Goal: Information Seeking & Learning: Learn about a topic

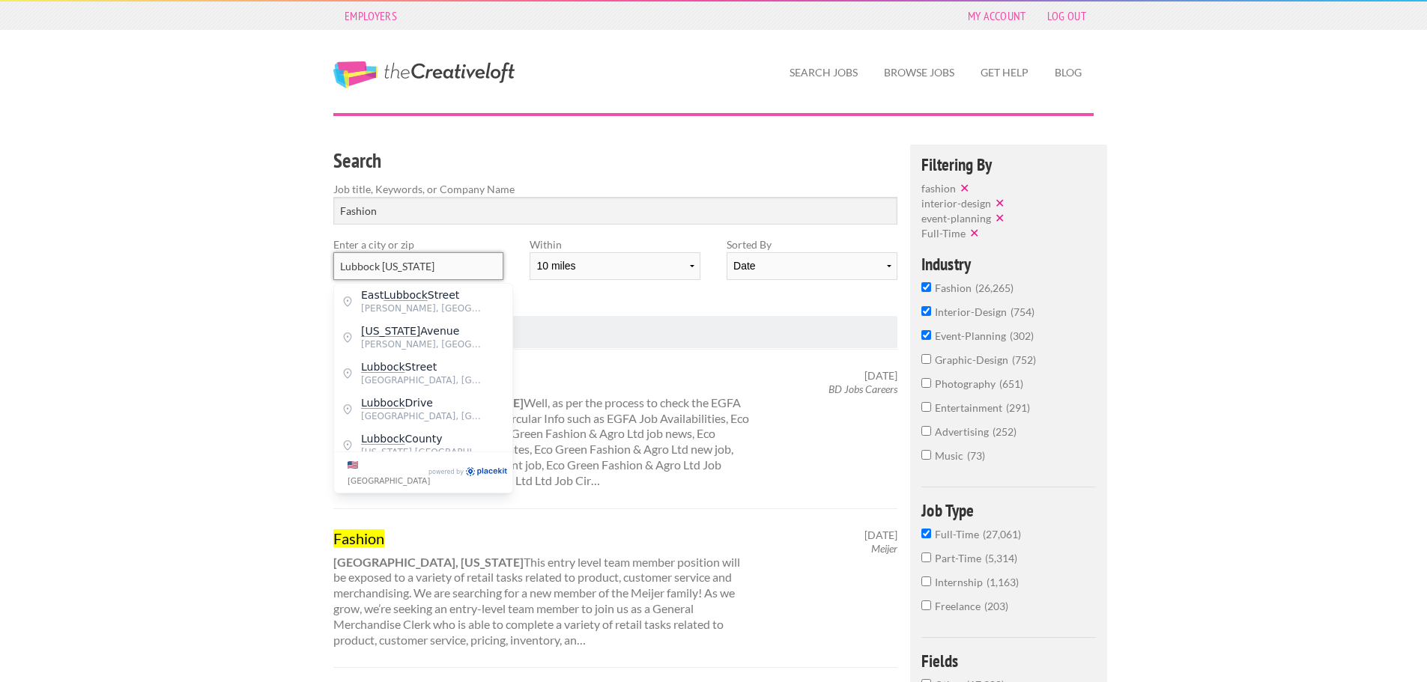
click at [437, 270] on input "Lubbock [US_STATE]" at bounding box center [418, 266] width 170 height 28
type input "L"
click at [428, 296] on span "Lubbock" at bounding box center [422, 294] width 123 height 13
type input "Lubbock"
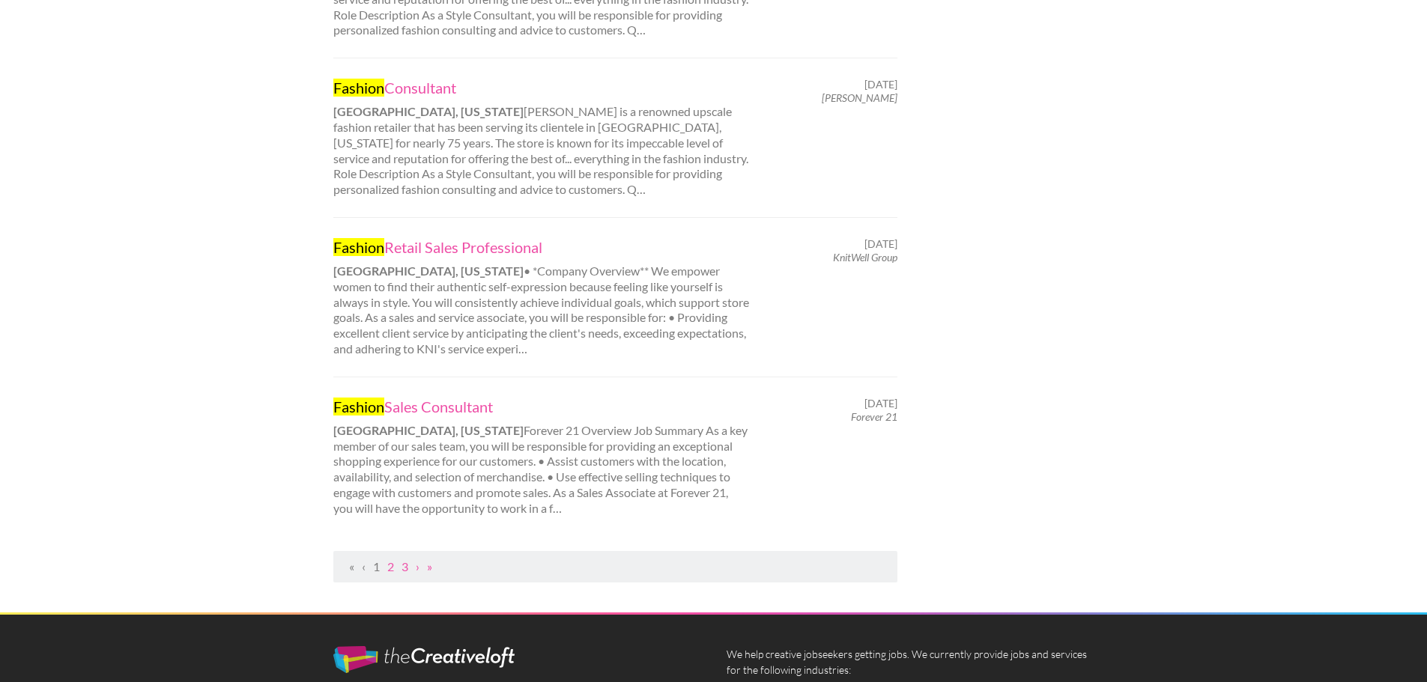
scroll to position [1423, 0]
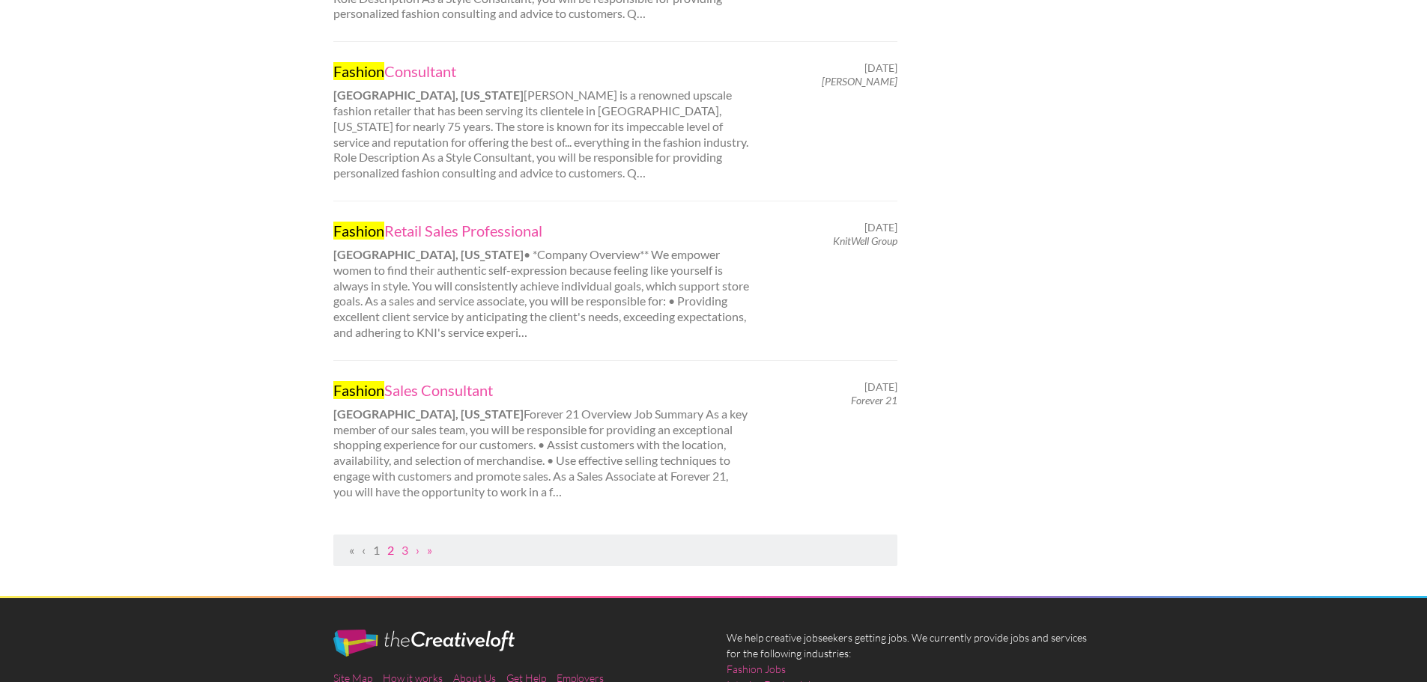
click at [389, 551] on link "2" at bounding box center [390, 550] width 7 height 14
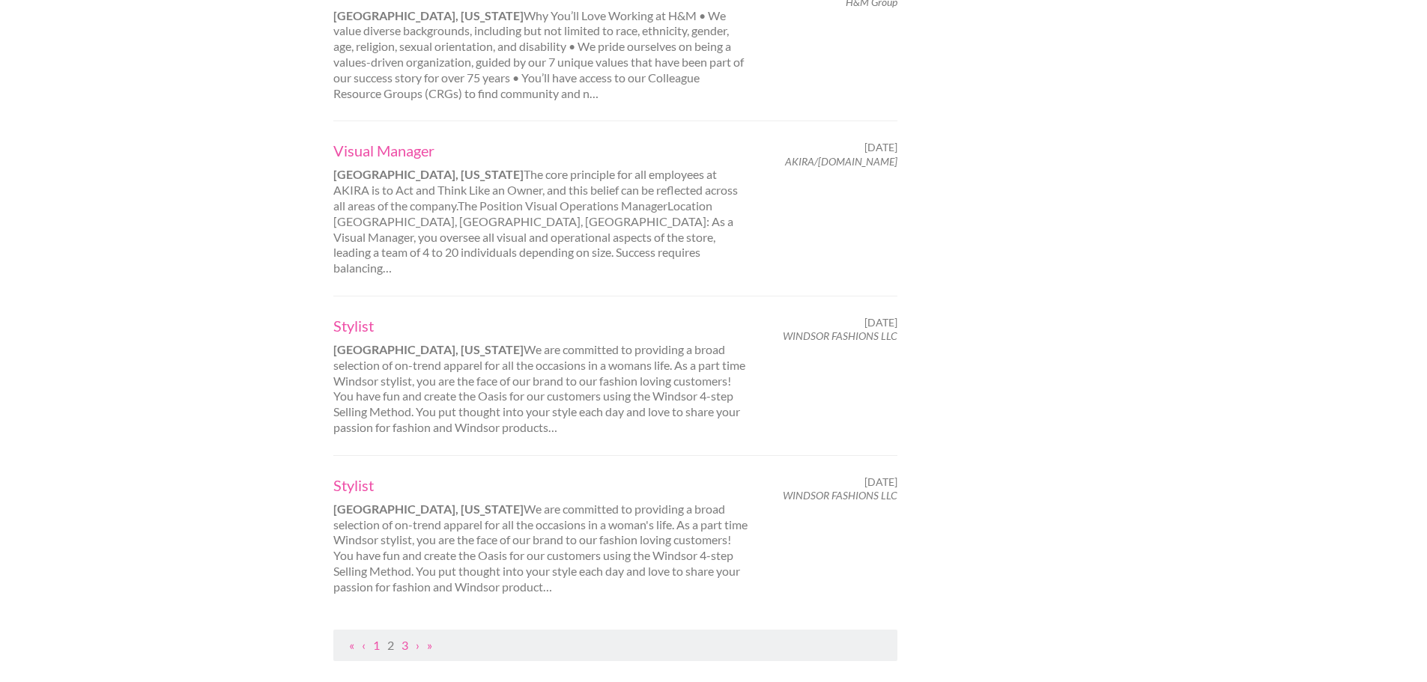
scroll to position [1273, 0]
click at [407, 634] on link "3" at bounding box center [404, 641] width 7 height 14
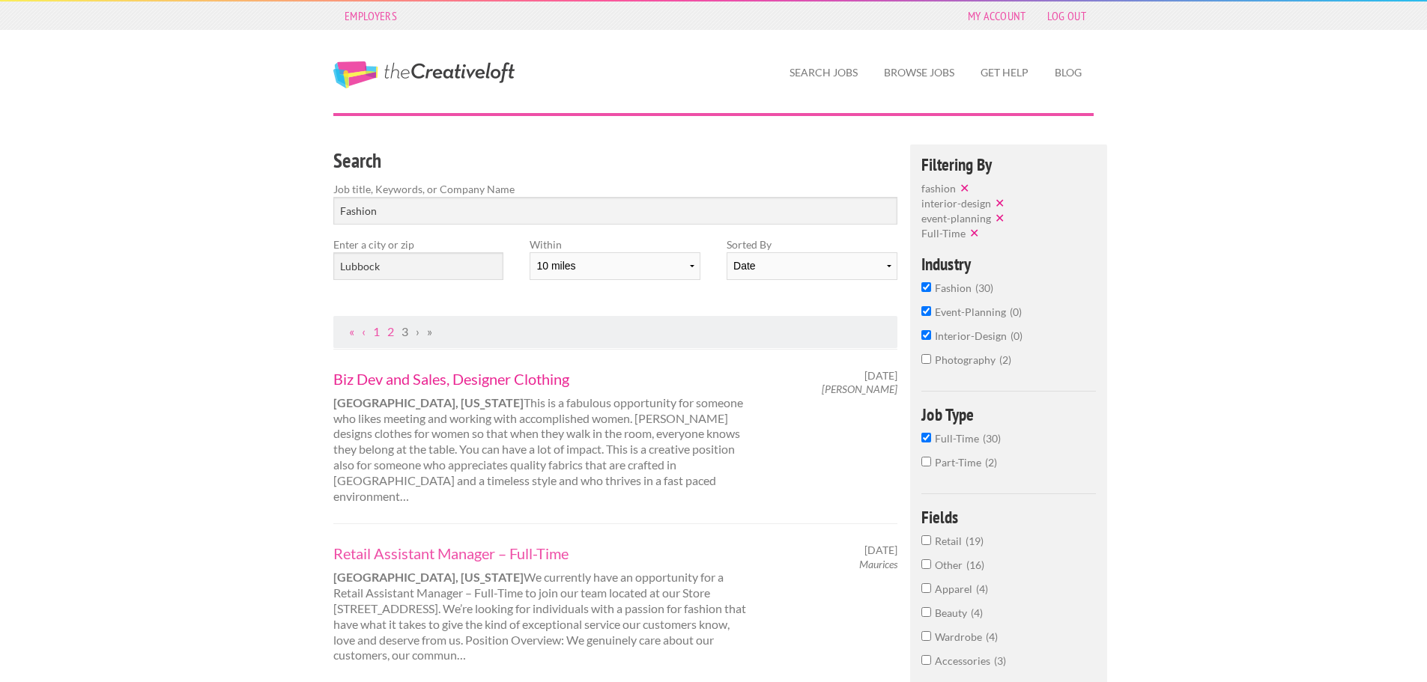
click at [493, 372] on link "Biz Dev and Sales, Designer Clothing" at bounding box center [541, 378] width 416 height 19
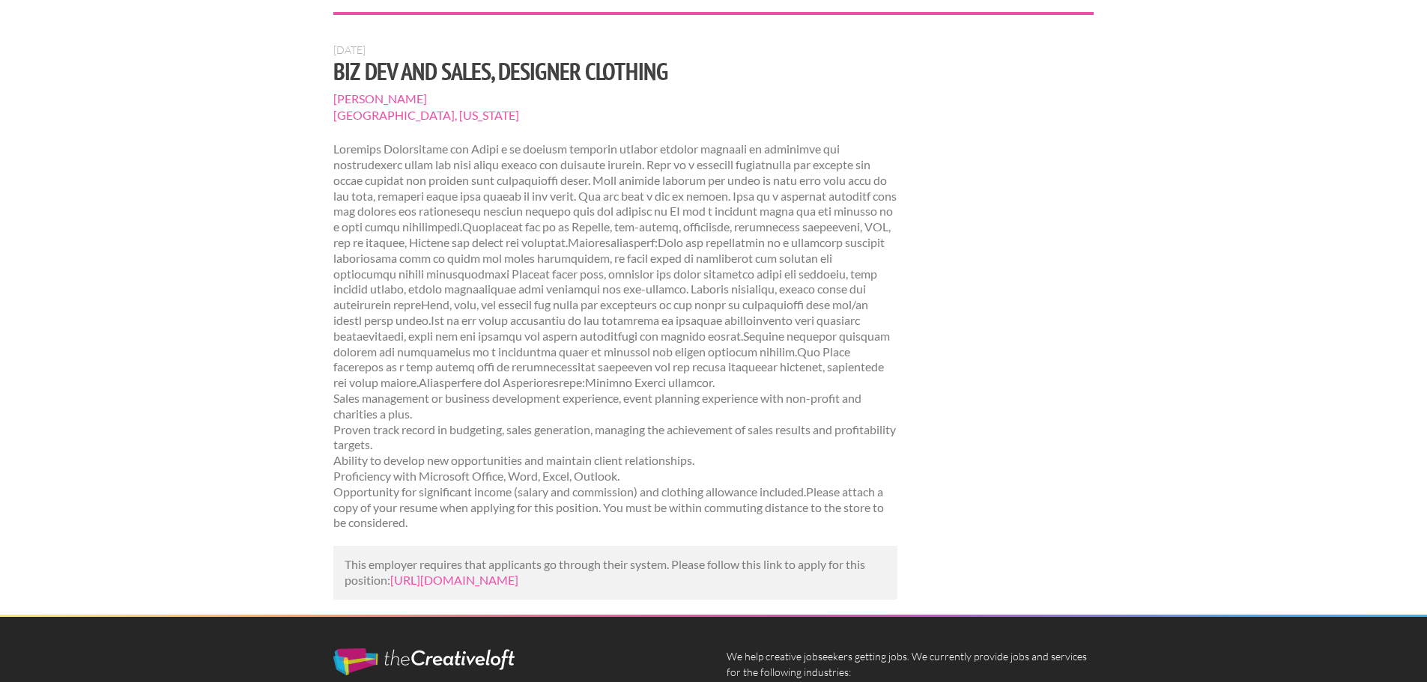
scroll to position [75, 0]
